Goal: Transaction & Acquisition: Purchase product/service

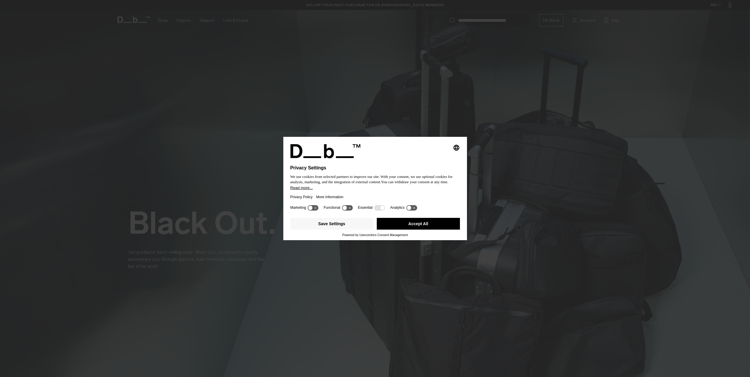
click at [366, 193] on div "Privacy Policy More Information" at bounding box center [375, 197] width 170 height 14
click at [338, 221] on button "Save Settings" at bounding box center [331, 224] width 83 height 12
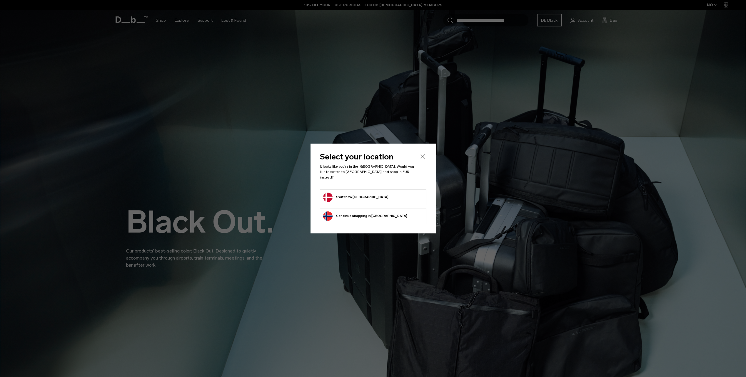
click at [352, 193] on button "Switch to Denmark" at bounding box center [355, 197] width 65 height 9
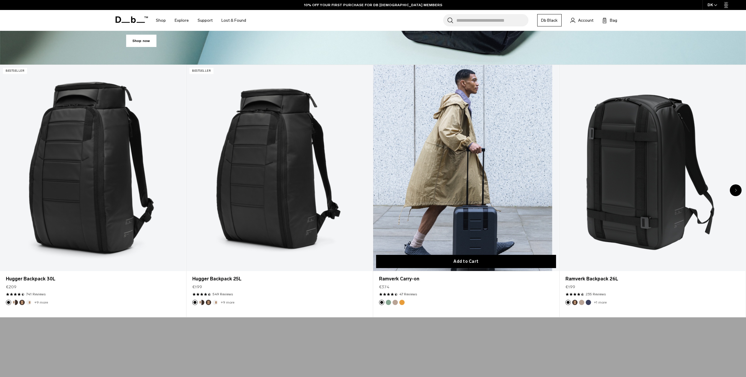
scroll to position [382, 0]
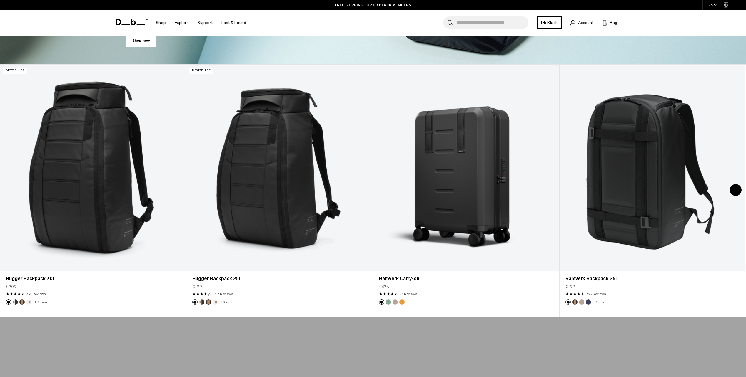
click at [736, 188] on div "Next slide" at bounding box center [735, 190] width 12 height 12
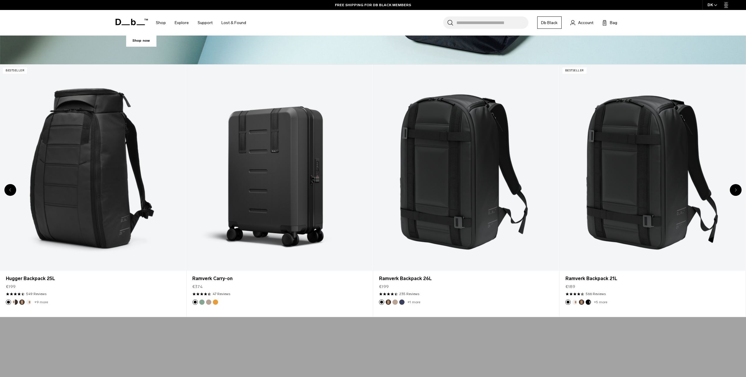
click at [736, 188] on div "Next slide" at bounding box center [735, 190] width 12 height 12
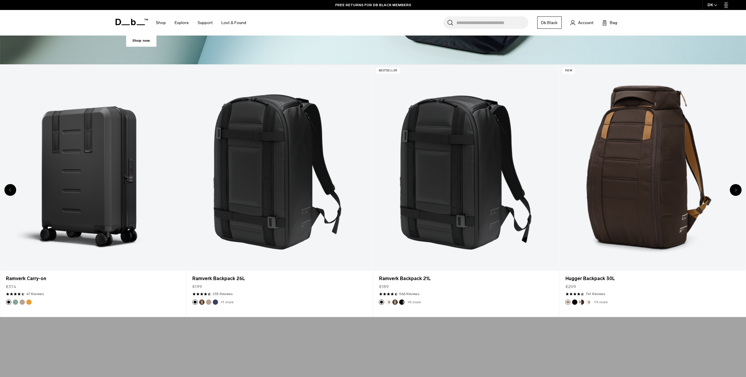
click at [736, 188] on div "Next slide" at bounding box center [735, 190] width 12 height 12
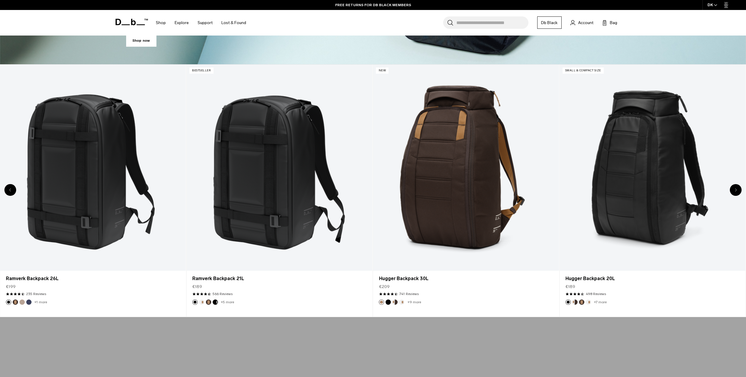
click at [736, 188] on div "Next slide" at bounding box center [735, 190] width 12 height 12
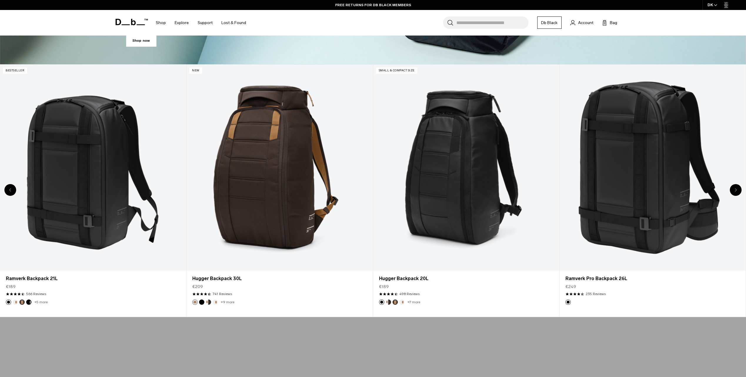
click at [736, 188] on div "Next slide" at bounding box center [735, 190] width 12 height 12
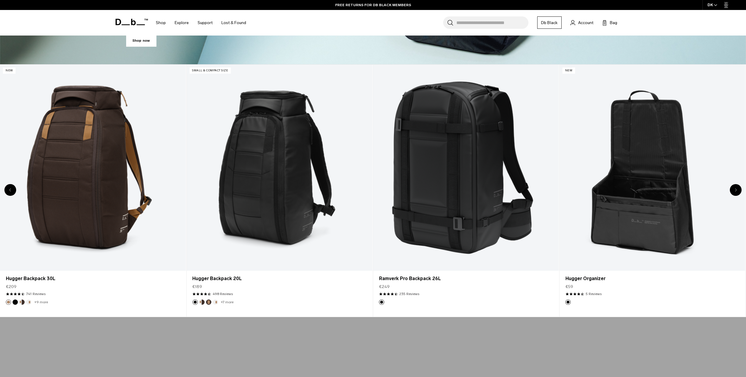
click at [736, 188] on div "Next slide" at bounding box center [735, 190] width 12 height 12
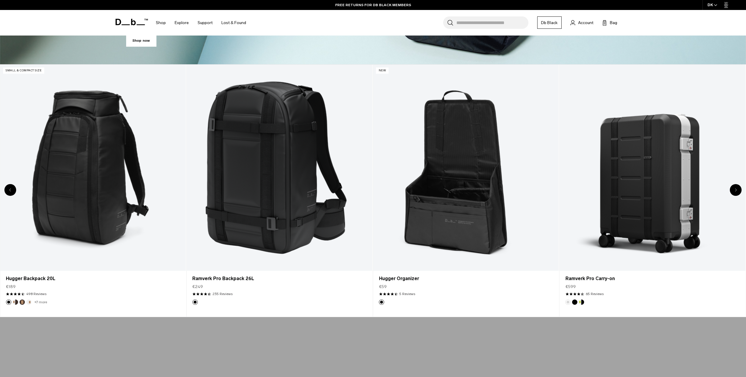
click at [736, 188] on div "Next slide" at bounding box center [735, 190] width 12 height 12
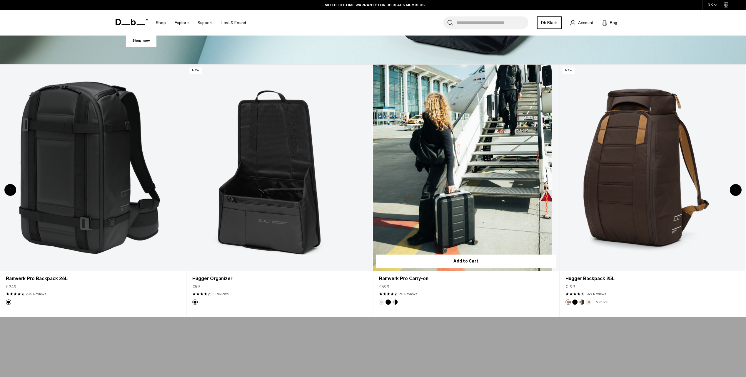
click at [504, 191] on link "Ramverk Pro Carry-on" at bounding box center [466, 168] width 186 height 207
